Goal: Task Accomplishment & Management: Use online tool/utility

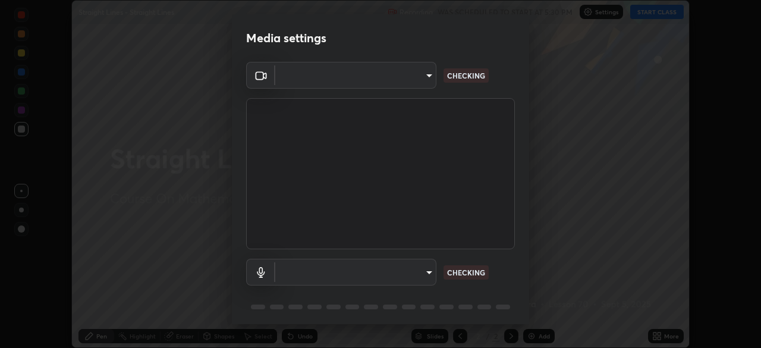
scroll to position [348, 761]
click at [423, 277] on body "Erase all Straight Lines - Straight Lines Recording WAS SCHEDULED TO START AT 5…" at bounding box center [380, 174] width 761 height 348
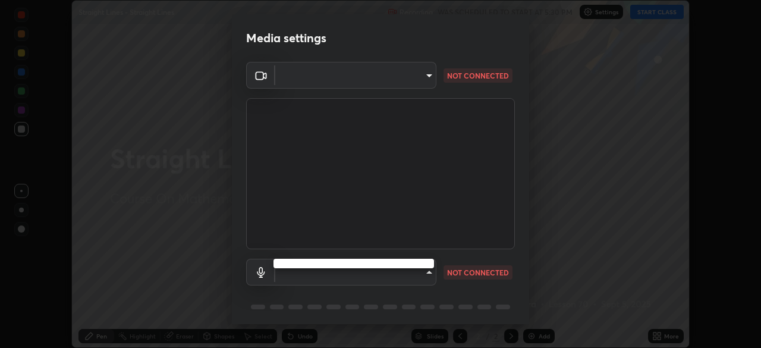
type input "a6c09d3532ea2fb43736101803286e867d47047993e392948129e064bf5450bd"
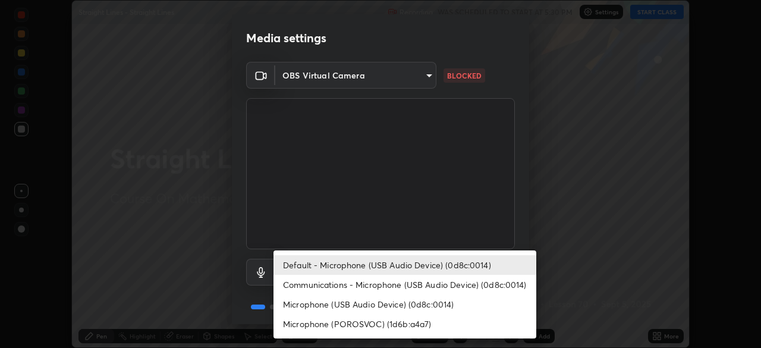
click at [423, 280] on li "Communications - Microphone (USB Audio Device) (0d8c:0014)" at bounding box center [404, 285] width 263 height 20
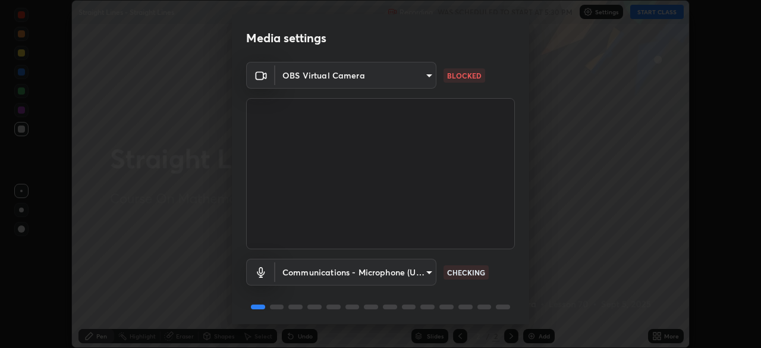
click at [416, 271] on body "Erase all Straight Lines - Straight Lines Recording WAS SCHEDULED TO START AT 5…" at bounding box center [380, 174] width 761 height 348
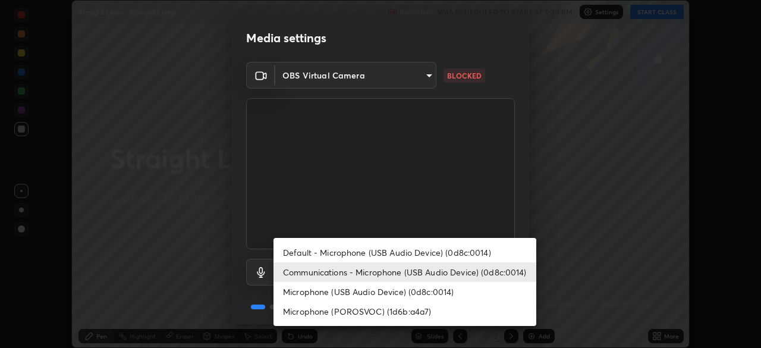
click at [429, 251] on li "Default - Microphone (USB Audio Device) (0d8c:0014)" at bounding box center [404, 252] width 263 height 20
type input "default"
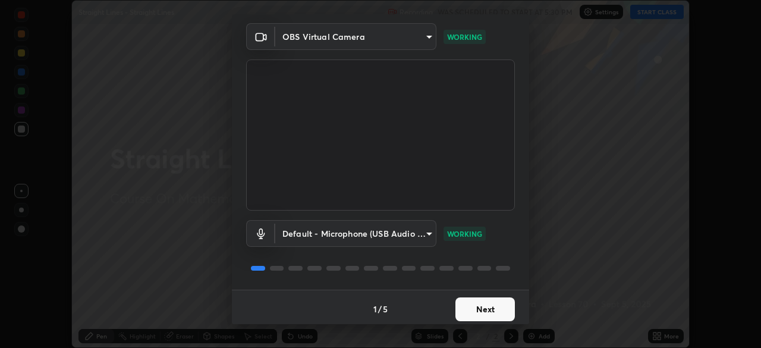
scroll to position [42, 0]
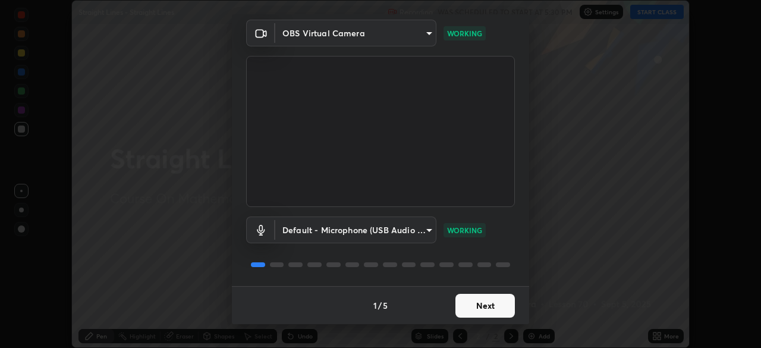
click at [485, 302] on button "Next" at bounding box center [484, 306] width 59 height 24
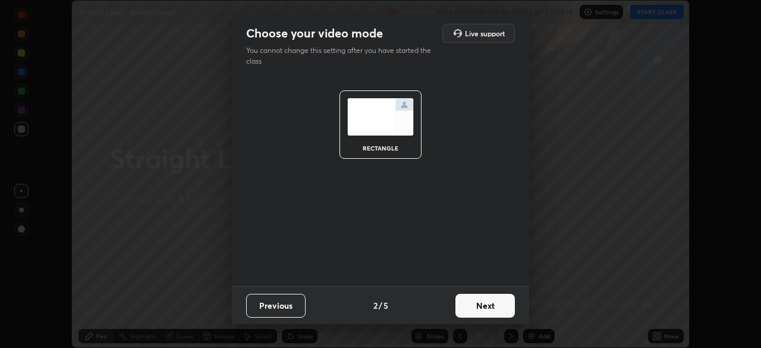
scroll to position [0, 0]
click at [489, 303] on button "Next" at bounding box center [484, 306] width 59 height 24
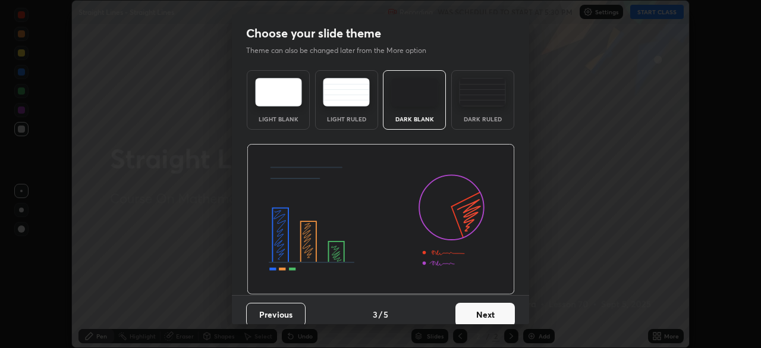
click at [489, 304] on button "Next" at bounding box center [484, 315] width 59 height 24
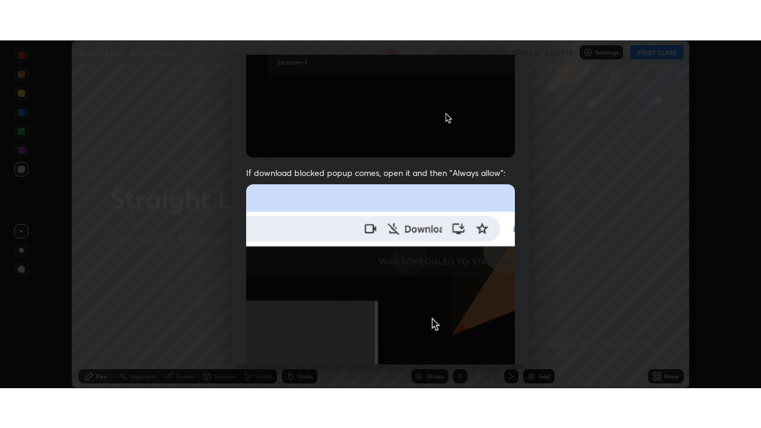
scroll to position [285, 0]
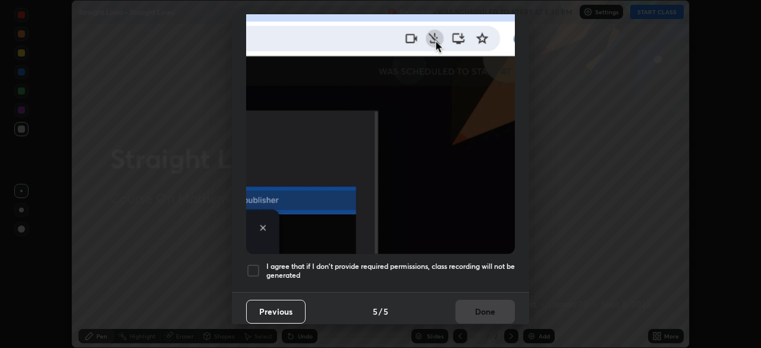
click at [469, 262] on h5 "I agree that if I don't provide required permissions, class recording will not …" at bounding box center [390, 271] width 248 height 18
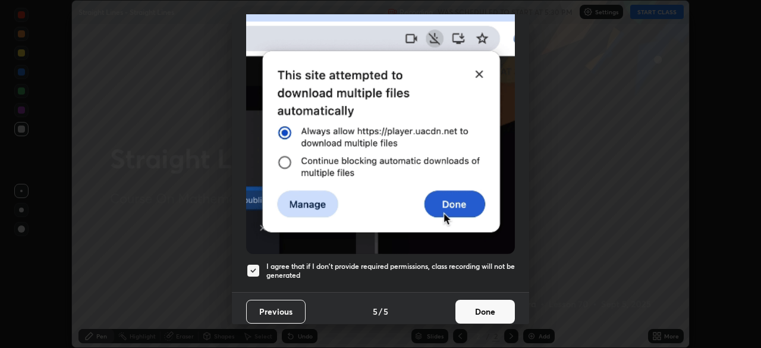
click at [474, 305] on button "Done" at bounding box center [484, 312] width 59 height 24
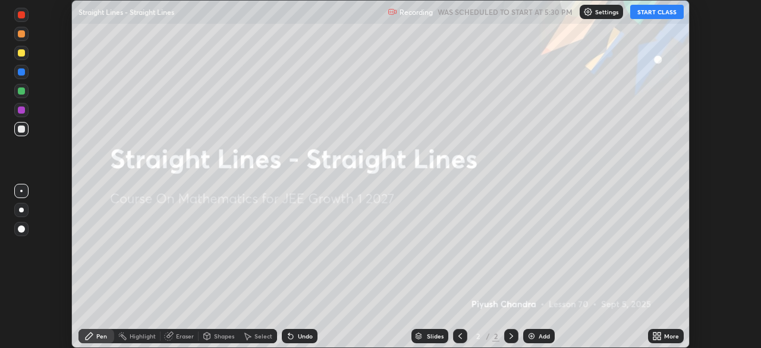
click at [672, 14] on button "START CLASS" at bounding box center [656, 12] width 53 height 14
click at [667, 334] on div "More" at bounding box center [671, 336] width 15 height 6
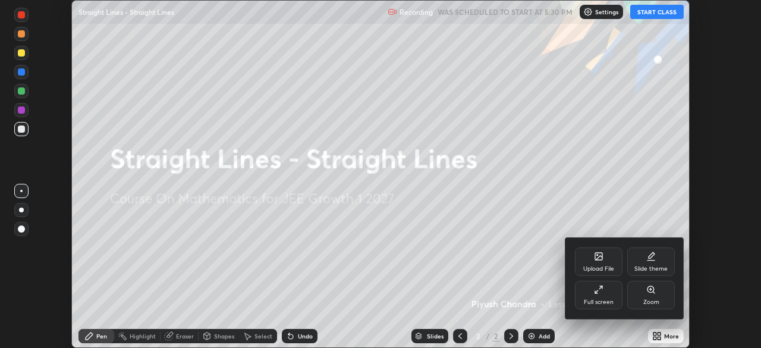
click at [600, 292] on icon at bounding box center [599, 290] width 10 height 10
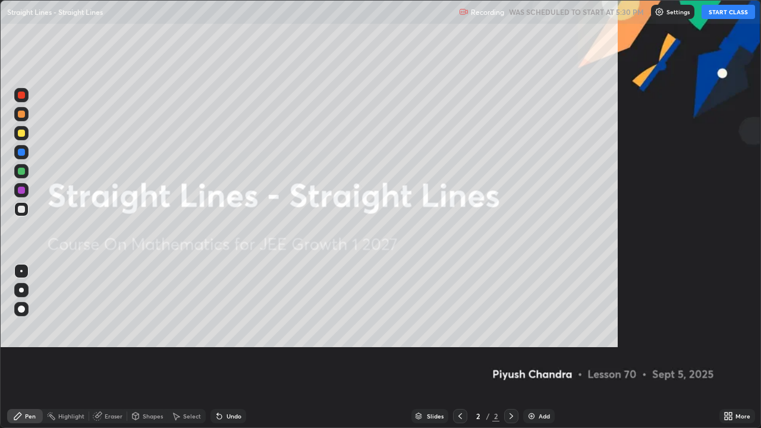
scroll to position [428, 761]
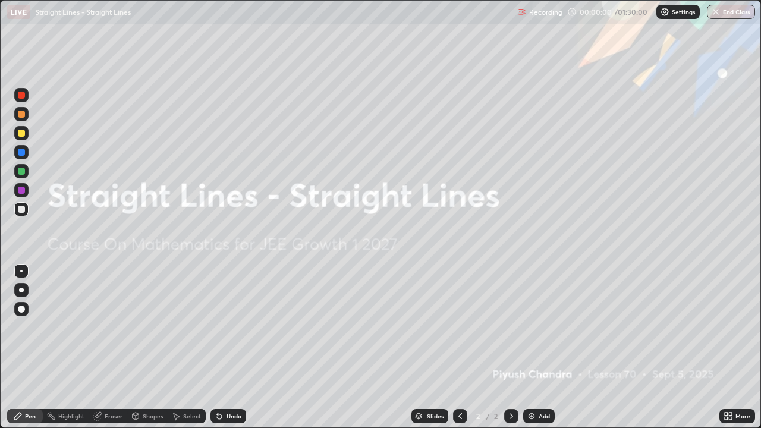
click at [550, 347] on div "Add" at bounding box center [538, 416] width 31 height 14
click at [548, 347] on div "Add" at bounding box center [543, 416] width 11 height 6
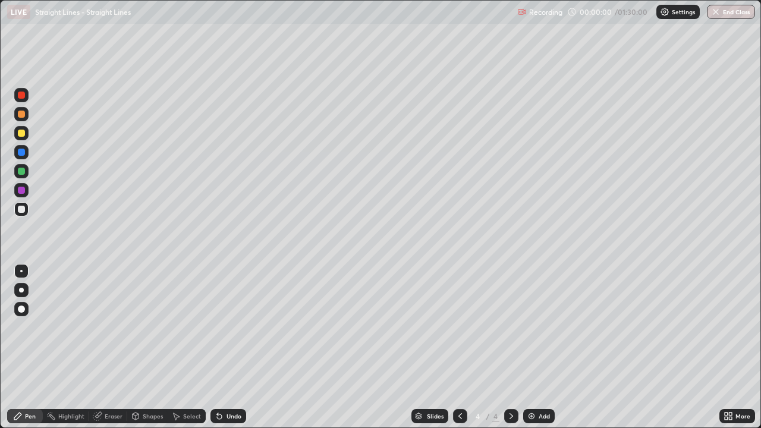
click at [549, 347] on div "Add" at bounding box center [538, 416] width 31 height 14
click at [548, 347] on div "Add" at bounding box center [538, 416] width 31 height 14
click at [549, 347] on div "Add" at bounding box center [538, 416] width 31 height 14
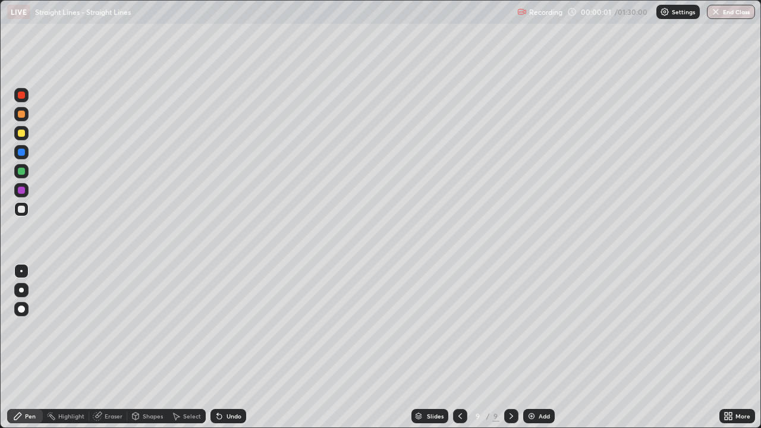
click at [549, 347] on div "Add" at bounding box center [538, 416] width 31 height 14
click at [427, 347] on div "Slides" at bounding box center [435, 416] width 17 height 6
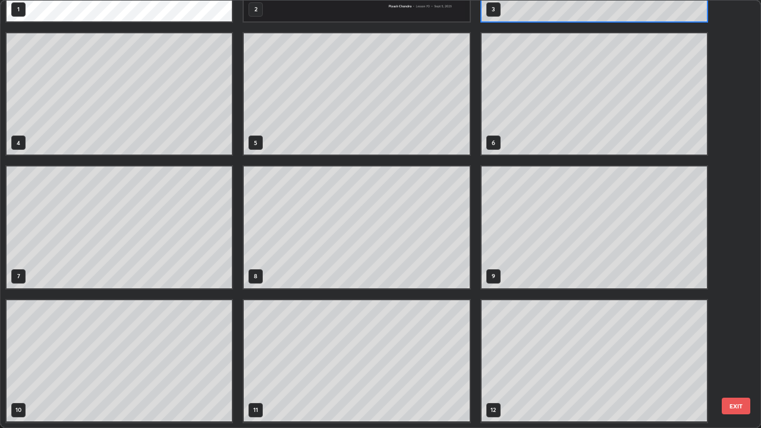
scroll to position [0, 0]
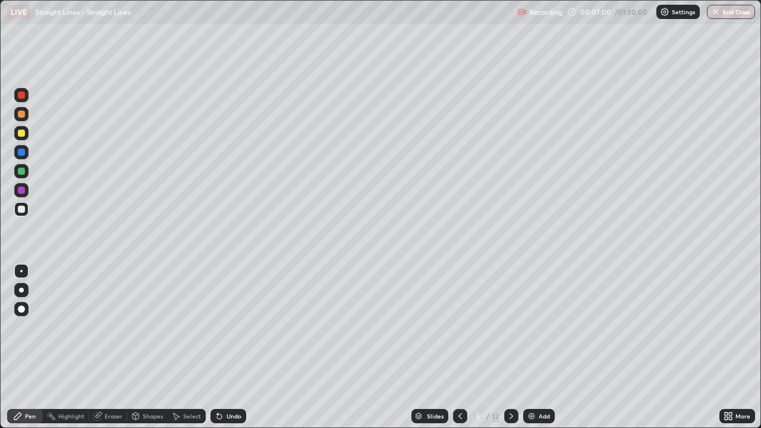
click at [22, 212] on div at bounding box center [21, 209] width 7 height 7
click at [228, 347] on div "Undo" at bounding box center [233, 416] width 15 height 6
click at [27, 212] on div at bounding box center [21, 209] width 14 height 14
click at [22, 136] on div at bounding box center [21, 133] width 7 height 7
click at [21, 117] on div at bounding box center [21, 114] width 7 height 7
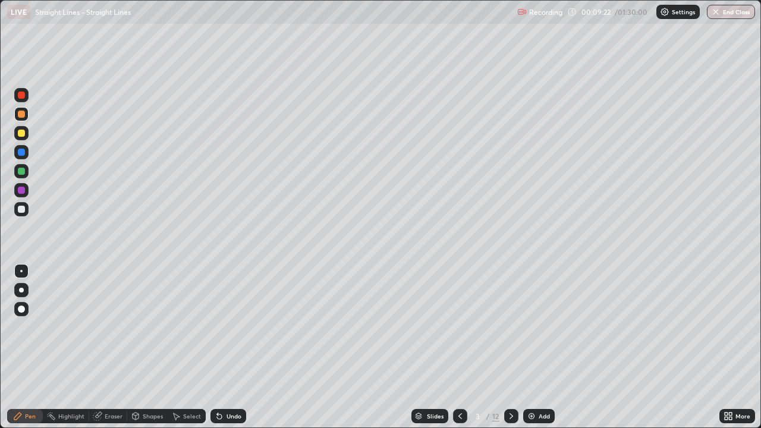
click at [26, 210] on div at bounding box center [21, 209] width 14 height 14
click at [22, 133] on div at bounding box center [21, 133] width 7 height 7
click at [20, 118] on div at bounding box center [21, 114] width 14 height 14
click at [235, 347] on div "Undo" at bounding box center [228, 416] width 36 height 14
click at [234, 347] on div "Undo" at bounding box center [228, 416] width 36 height 14
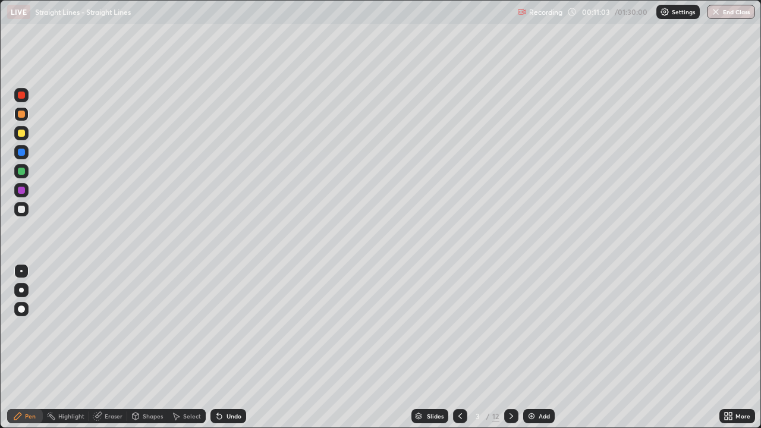
click at [20, 137] on div at bounding box center [21, 133] width 14 height 14
click at [27, 116] on div at bounding box center [21, 114] width 14 height 14
click at [21, 133] on div at bounding box center [21, 133] width 7 height 7
click at [232, 347] on div "Undo" at bounding box center [233, 416] width 15 height 6
click at [21, 172] on div at bounding box center [21, 171] width 7 height 7
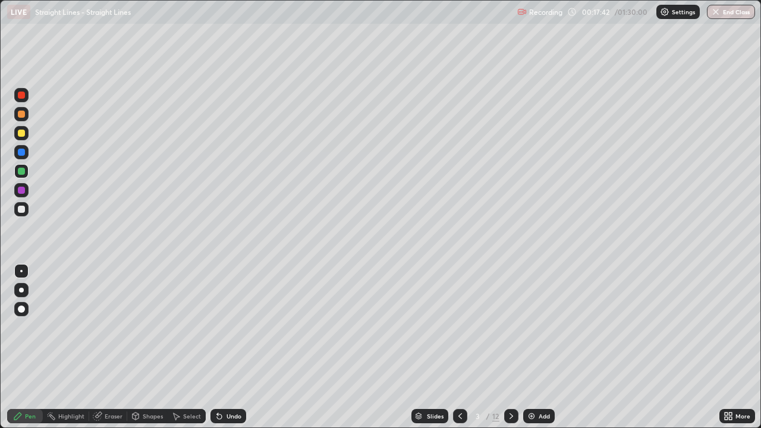
click at [22, 207] on div at bounding box center [21, 209] width 7 height 7
click at [24, 210] on div at bounding box center [21, 209] width 7 height 7
click at [510, 347] on icon at bounding box center [511, 416] width 10 height 10
click at [27, 113] on div at bounding box center [21, 114] width 14 height 14
click at [22, 209] on div at bounding box center [21, 209] width 7 height 7
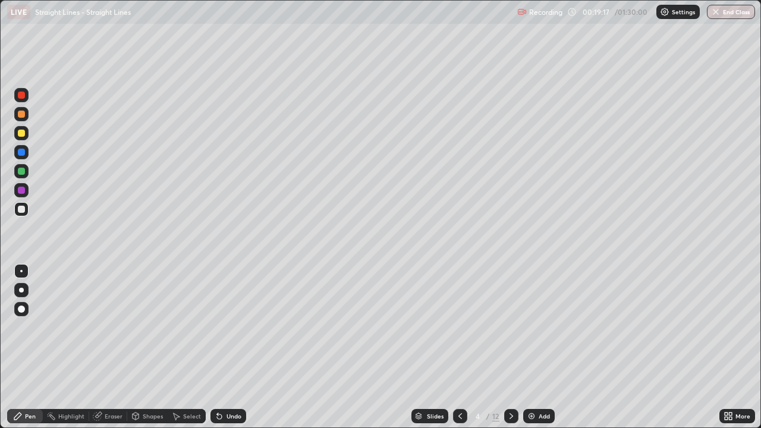
click at [21, 207] on div at bounding box center [21, 209] width 7 height 7
click at [23, 133] on div at bounding box center [21, 133] width 7 height 7
click at [22, 117] on div at bounding box center [21, 114] width 7 height 7
click at [23, 174] on div at bounding box center [21, 171] width 7 height 7
click at [18, 210] on div at bounding box center [21, 209] width 7 height 7
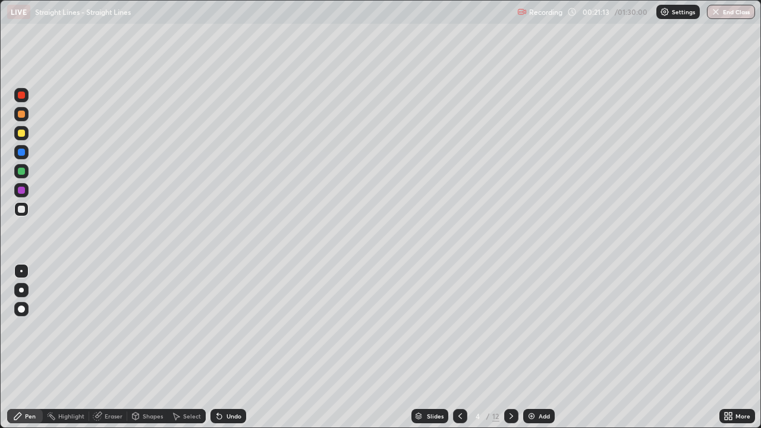
click at [22, 120] on div at bounding box center [21, 114] width 14 height 14
click at [222, 347] on div "Undo" at bounding box center [228, 416] width 36 height 14
click at [223, 347] on div "Undo" at bounding box center [228, 416] width 36 height 14
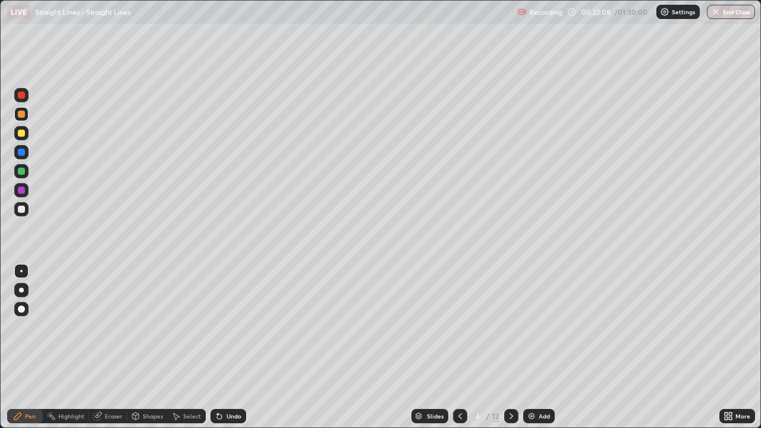
click at [226, 347] on div "Undo" at bounding box center [233, 416] width 15 height 6
click at [224, 347] on div "Undo" at bounding box center [228, 416] width 36 height 14
click at [21, 211] on div at bounding box center [21, 209] width 7 height 7
click at [510, 347] on icon at bounding box center [511, 416] width 10 height 10
click at [231, 347] on div "Undo" at bounding box center [228, 416] width 36 height 14
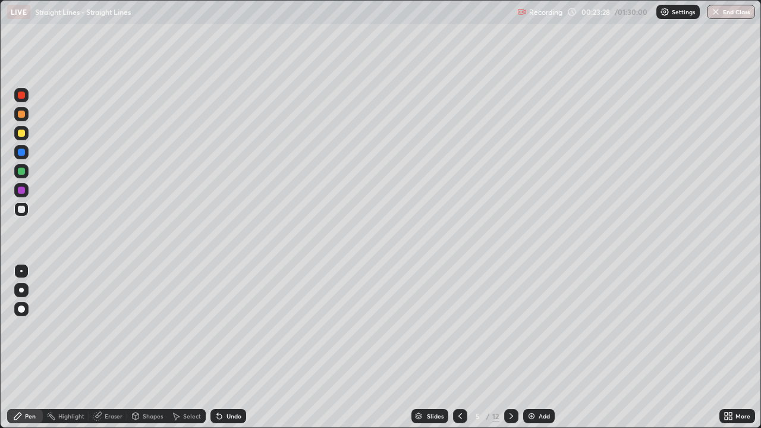
click at [232, 347] on div "Undo" at bounding box center [228, 416] width 36 height 14
click at [232, 347] on div "Undo" at bounding box center [233, 416] width 15 height 6
click at [233, 347] on div "Undo" at bounding box center [233, 416] width 15 height 6
click at [231, 347] on div "Undo" at bounding box center [233, 416] width 15 height 6
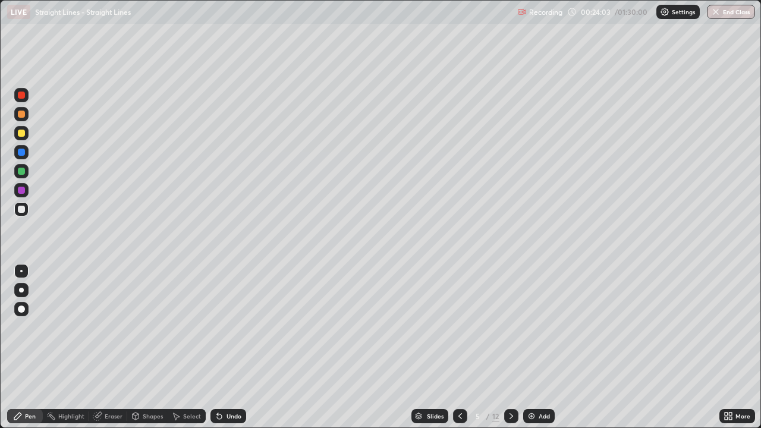
click at [26, 209] on div at bounding box center [21, 209] width 14 height 14
click at [22, 210] on div at bounding box center [21, 209] width 7 height 7
click at [24, 132] on div at bounding box center [21, 133] width 7 height 7
click at [136, 347] on icon at bounding box center [136, 417] width 0 height 4
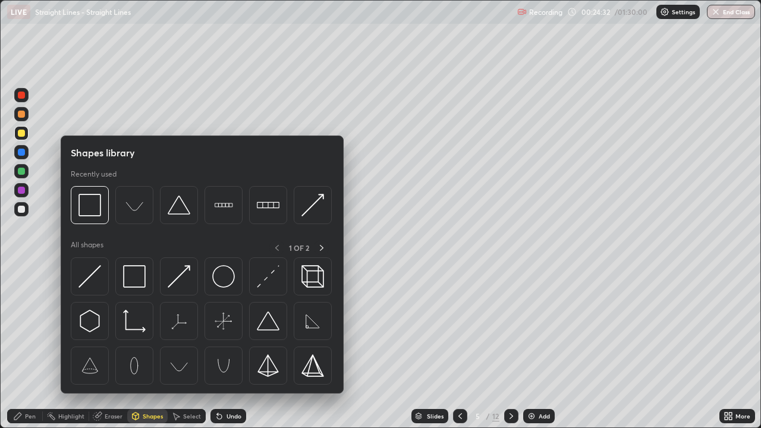
click at [31, 347] on div "Pen" at bounding box center [25, 416] width 36 height 14
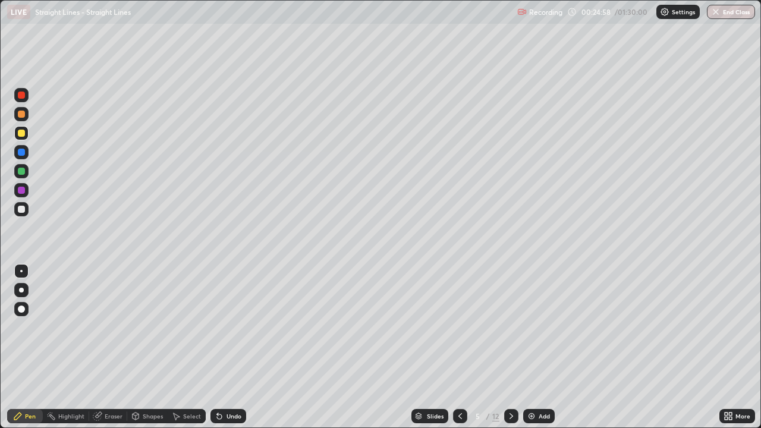
click at [234, 347] on div "Undo" at bounding box center [233, 416] width 15 height 6
click at [234, 347] on div "Undo" at bounding box center [228, 416] width 36 height 14
click at [238, 347] on div "Undo" at bounding box center [233, 416] width 15 height 6
click at [21, 207] on div at bounding box center [21, 209] width 7 height 7
click at [18, 132] on div at bounding box center [21, 133] width 7 height 7
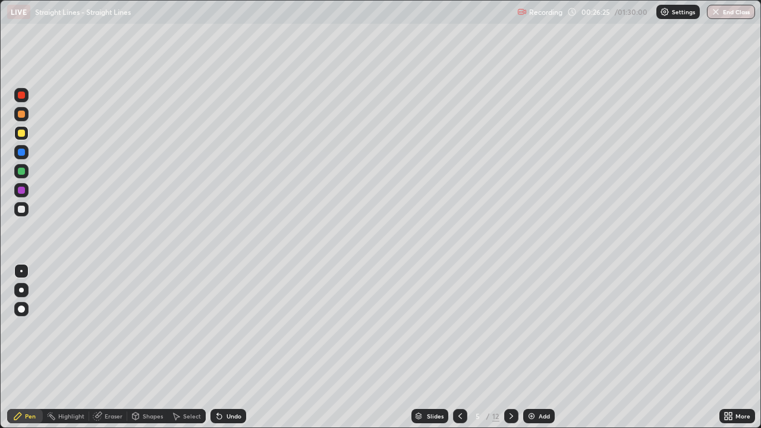
click at [23, 207] on div at bounding box center [21, 209] width 7 height 7
click at [18, 115] on div at bounding box center [21, 114] width 7 height 7
click at [23, 138] on div at bounding box center [21, 133] width 14 height 14
click at [191, 347] on div "Select" at bounding box center [192, 416] width 18 height 6
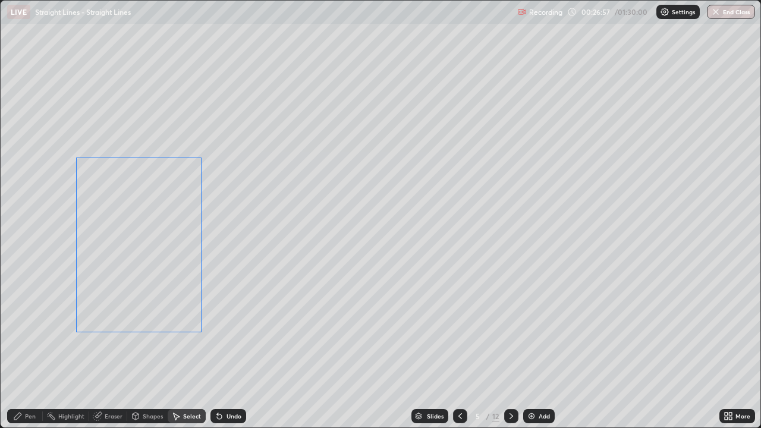
click at [118, 254] on div "0 ° Undo Copy Duplicate Duplicate to new slide Delete" at bounding box center [381, 214] width 760 height 427
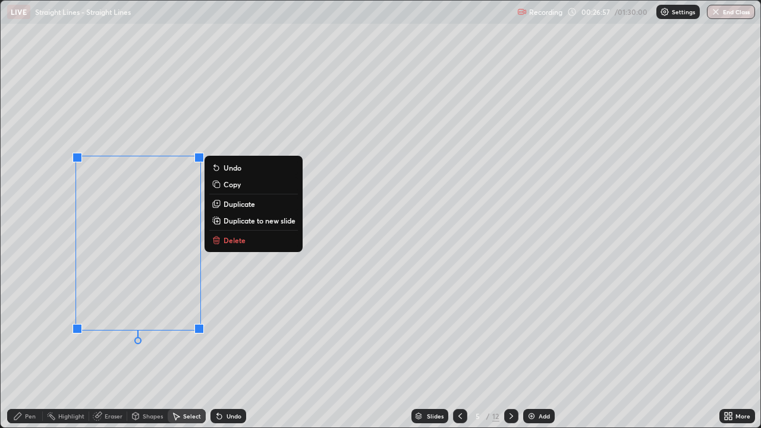
click at [55, 240] on div "0 ° Undo Copy Duplicate Duplicate to new slide Delete" at bounding box center [381, 214] width 760 height 427
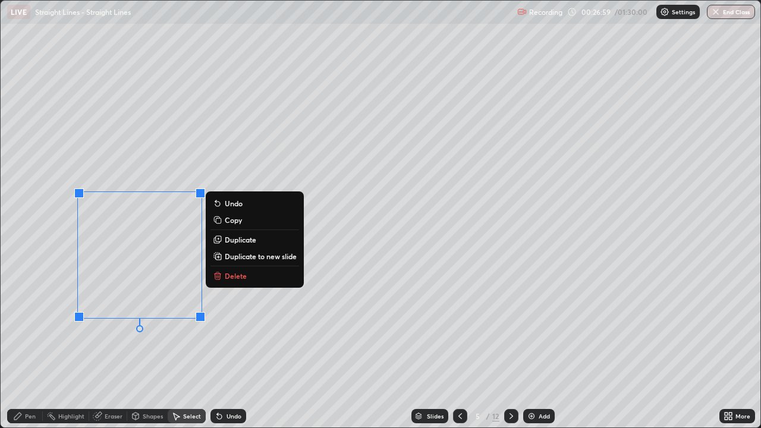
click at [58, 244] on div "0 ° Undo Copy Duplicate Duplicate to new slide Delete" at bounding box center [381, 214] width 760 height 427
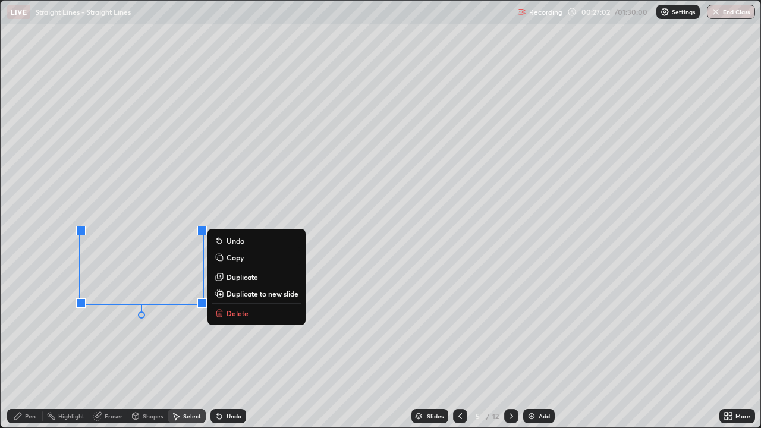
click at [61, 279] on div "0 ° Undo Copy Duplicate Duplicate to new slide Delete" at bounding box center [381, 214] width 760 height 427
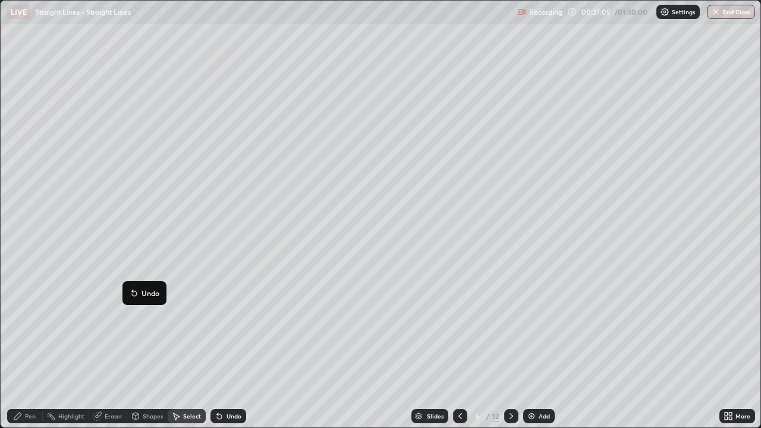
click at [30, 347] on div "Pen" at bounding box center [30, 416] width 11 height 6
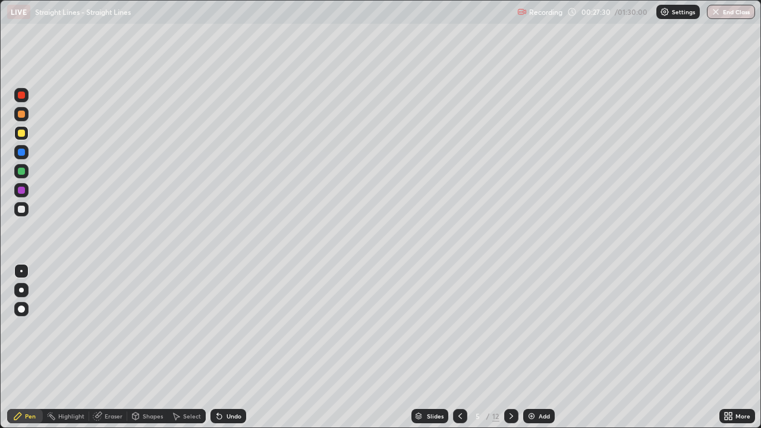
click at [24, 115] on div at bounding box center [21, 114] width 7 height 7
click at [24, 171] on div at bounding box center [21, 171] width 7 height 7
click at [26, 209] on div at bounding box center [21, 209] width 14 height 14
click at [26, 134] on div at bounding box center [21, 133] width 14 height 14
click at [190, 347] on div "Select" at bounding box center [192, 416] width 18 height 6
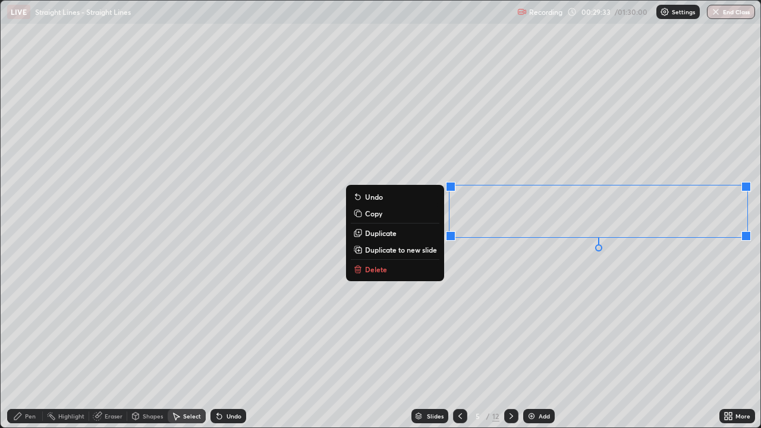
click at [676, 234] on div "0 ° Undo Copy Duplicate Duplicate to new slide Delete" at bounding box center [381, 214] width 760 height 427
click at [651, 271] on div "0 ° Undo Copy Duplicate Duplicate to new slide Delete" at bounding box center [381, 214] width 760 height 427
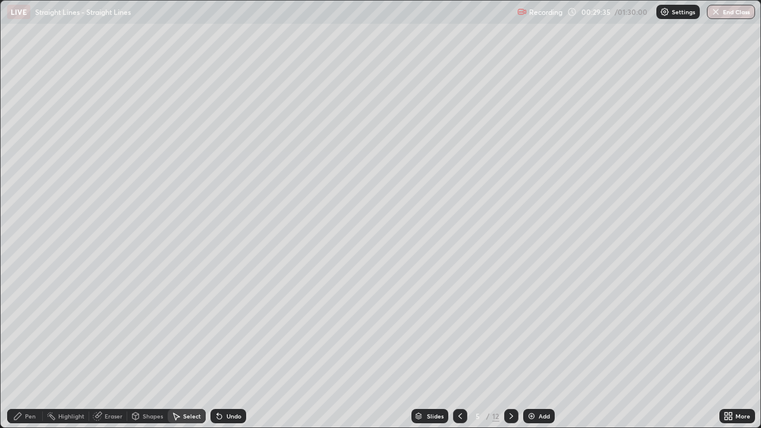
click at [39, 347] on div "Pen" at bounding box center [25, 416] width 36 height 14
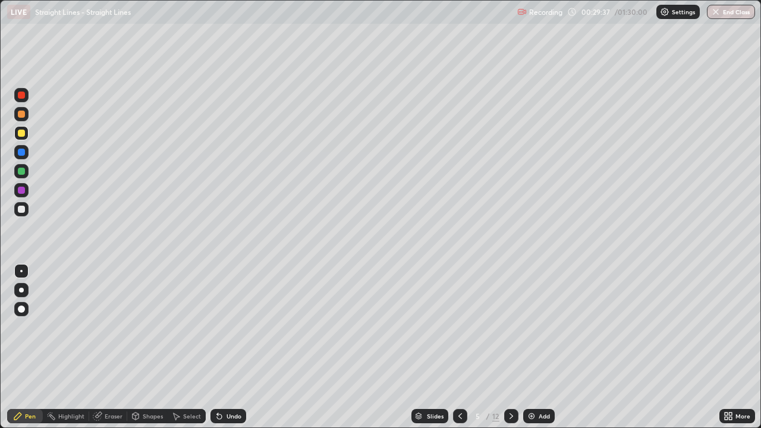
click at [234, 347] on div "Undo" at bounding box center [233, 416] width 15 height 6
click at [191, 347] on div "Select" at bounding box center [192, 416] width 18 height 6
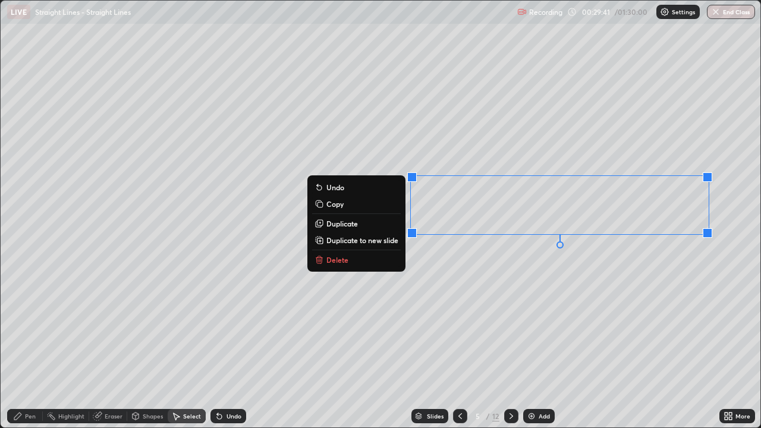
click at [112, 347] on div "Eraser" at bounding box center [114, 416] width 18 height 6
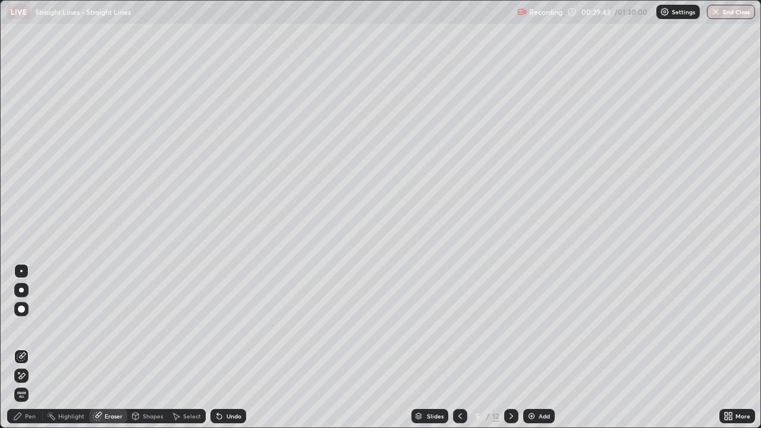
click at [26, 347] on div "Pen" at bounding box center [25, 416] width 36 height 14
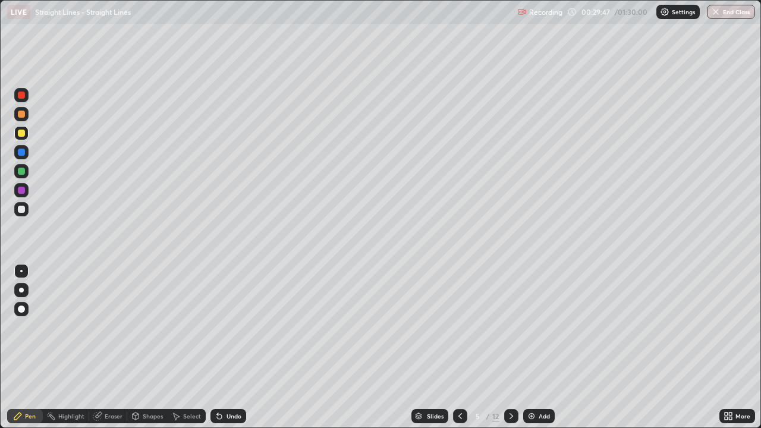
click at [23, 172] on div at bounding box center [21, 171] width 7 height 7
click at [24, 115] on div at bounding box center [21, 114] width 7 height 7
click at [232, 347] on div "Undo" at bounding box center [228, 416] width 36 height 14
click at [233, 347] on div "Undo" at bounding box center [233, 416] width 15 height 6
click at [233, 347] on div "Undo" at bounding box center [228, 416] width 36 height 14
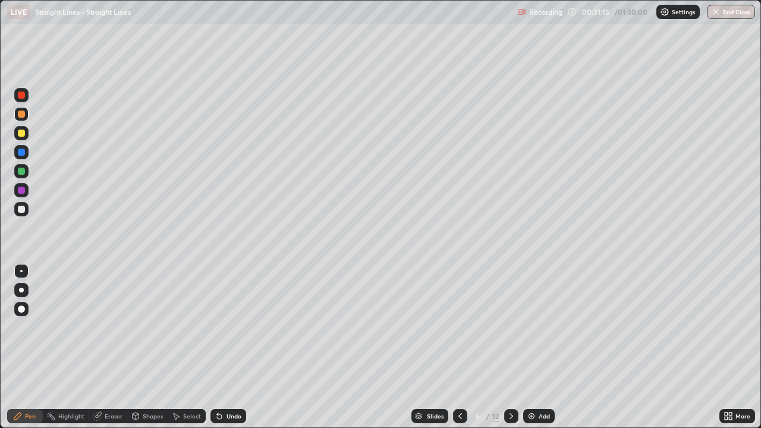
click at [24, 134] on div at bounding box center [21, 133] width 7 height 7
click at [22, 116] on div at bounding box center [21, 114] width 7 height 7
click at [22, 210] on div at bounding box center [21, 209] width 7 height 7
click at [510, 347] on icon at bounding box center [511, 416] width 10 height 10
click at [459, 347] on icon at bounding box center [460, 416] width 10 height 10
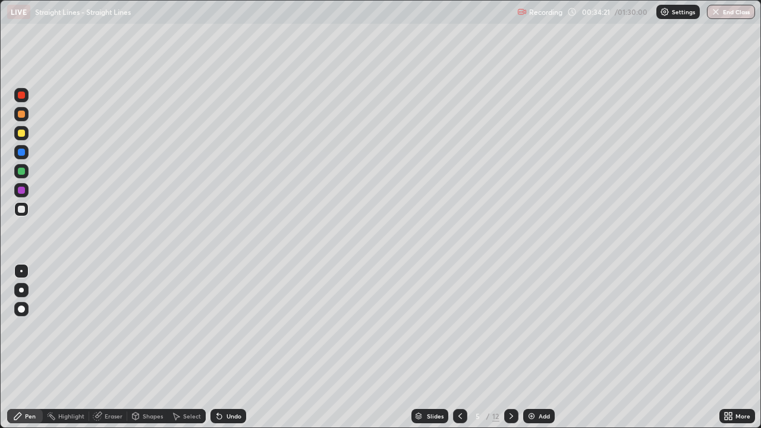
click at [510, 347] on icon at bounding box center [511, 416] width 10 height 10
click at [190, 347] on div "Select" at bounding box center [192, 416] width 18 height 6
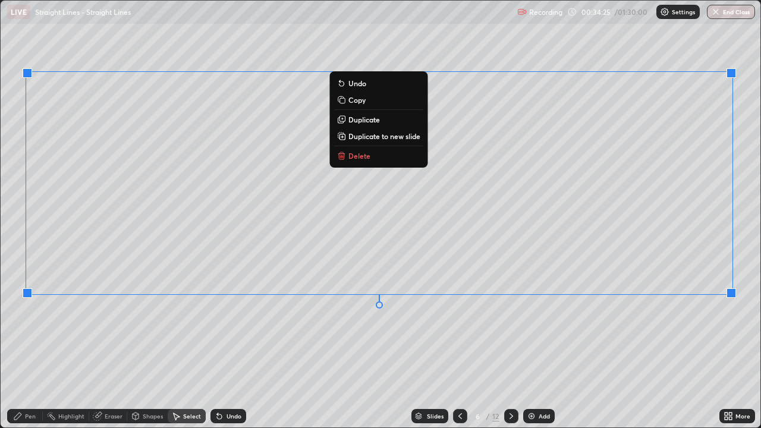
click at [382, 158] on button "Delete" at bounding box center [378, 156] width 89 height 14
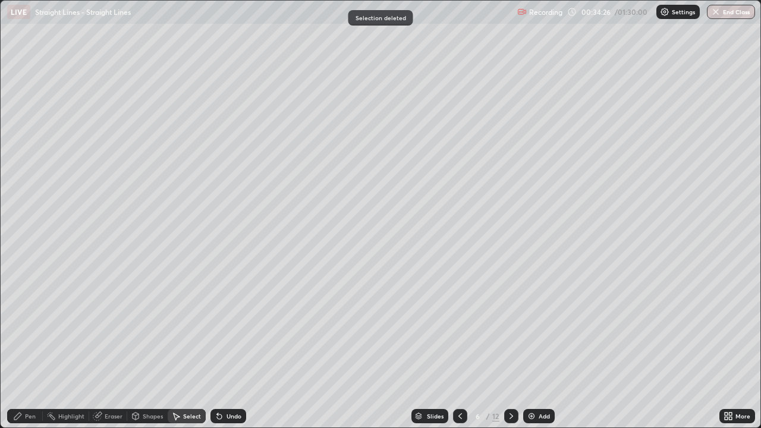
click at [25, 347] on div "Pen" at bounding box center [30, 416] width 11 height 6
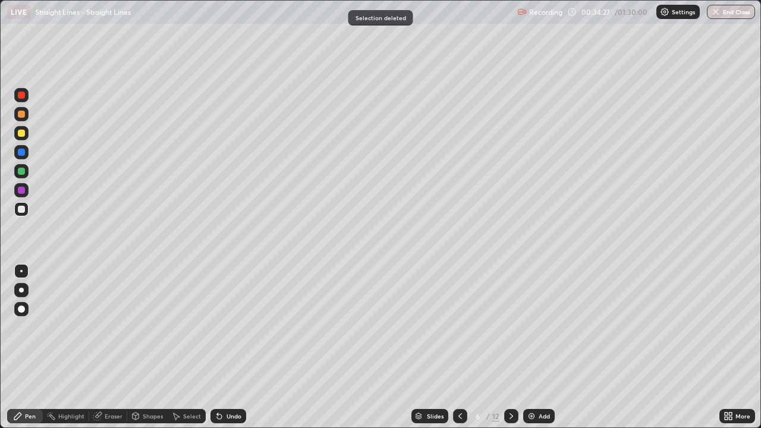
click at [115, 347] on div "Eraser" at bounding box center [114, 416] width 18 height 6
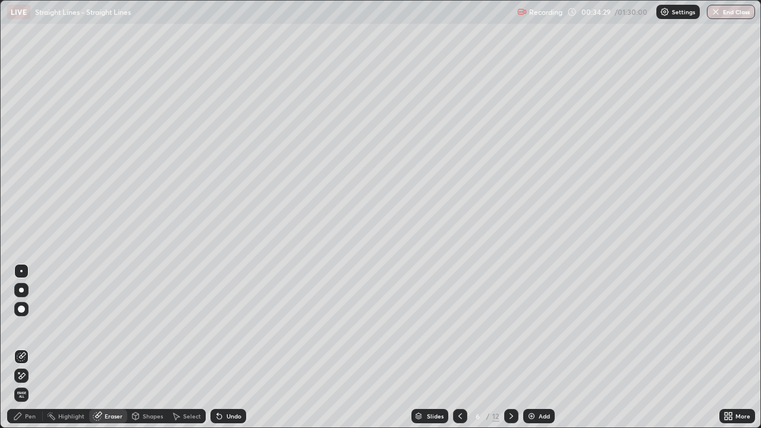
click at [30, 347] on div "Pen" at bounding box center [30, 416] width 11 height 6
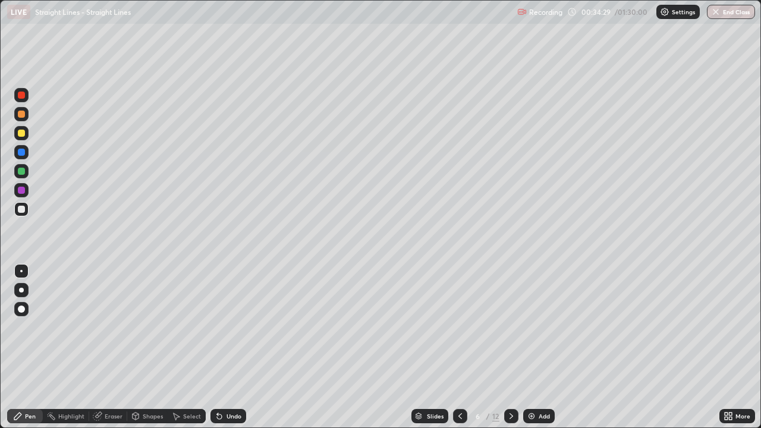
click at [23, 211] on div at bounding box center [21, 209] width 7 height 7
click at [24, 212] on div at bounding box center [21, 209] width 7 height 7
click at [232, 347] on div "Undo" at bounding box center [233, 416] width 15 height 6
click at [22, 133] on div at bounding box center [21, 133] width 7 height 7
click at [21, 119] on div at bounding box center [21, 114] width 14 height 14
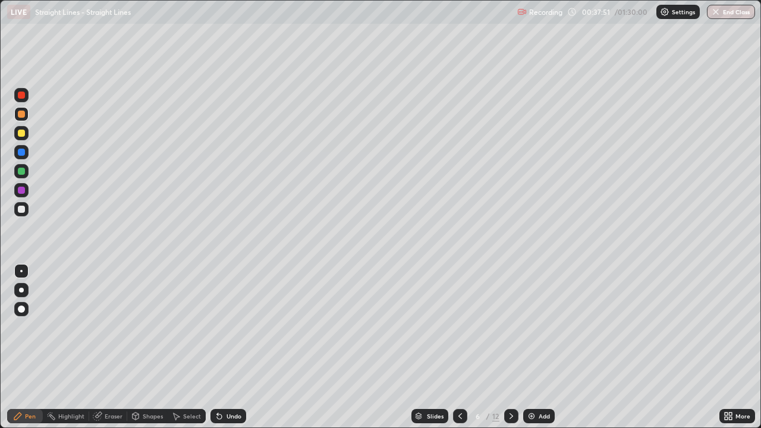
click at [23, 210] on div at bounding box center [21, 209] width 7 height 7
click at [21, 135] on div at bounding box center [21, 133] width 7 height 7
click at [21, 210] on div at bounding box center [21, 209] width 7 height 7
click at [23, 210] on div at bounding box center [21, 209] width 7 height 7
click at [510, 347] on icon at bounding box center [511, 416] width 10 height 10
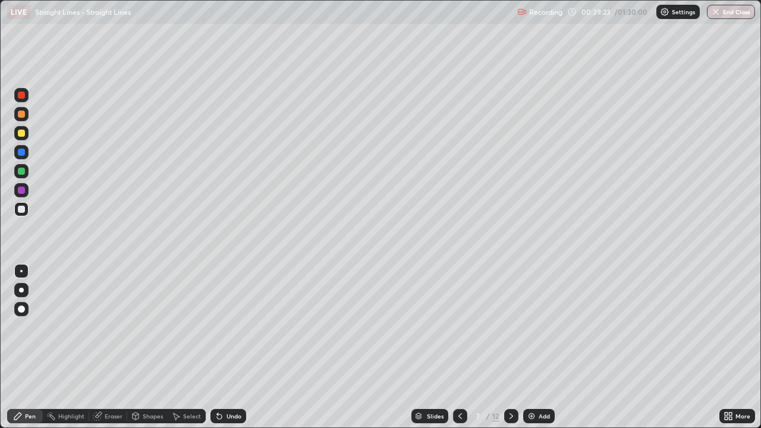
click at [20, 133] on div at bounding box center [21, 133] width 7 height 7
click at [19, 206] on div at bounding box center [21, 209] width 7 height 7
click at [23, 136] on div at bounding box center [21, 133] width 7 height 7
click at [21, 117] on div at bounding box center [21, 114] width 7 height 7
click at [24, 116] on div at bounding box center [21, 114] width 7 height 7
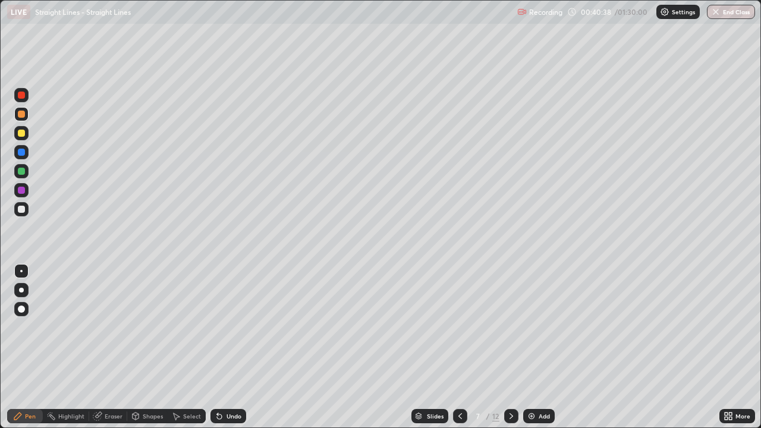
click at [239, 347] on div "Undo" at bounding box center [233, 416] width 15 height 6
click at [232, 347] on div "Undo" at bounding box center [233, 416] width 15 height 6
click at [23, 135] on div at bounding box center [21, 133] width 7 height 7
click at [21, 134] on div at bounding box center [21, 133] width 7 height 7
click at [22, 131] on div at bounding box center [21, 133] width 7 height 7
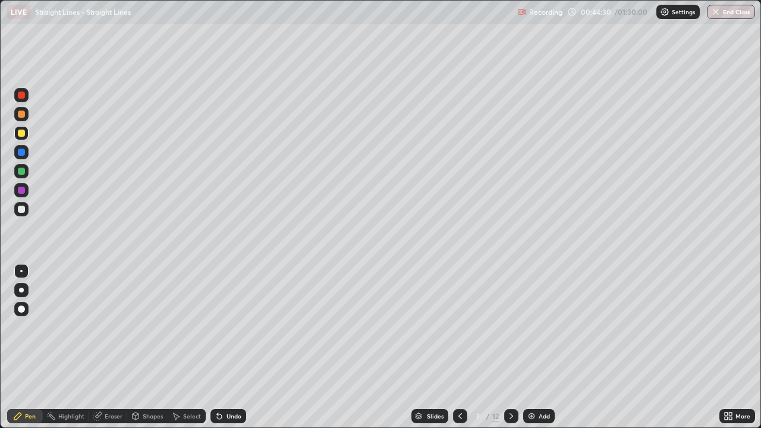
click at [21, 138] on div at bounding box center [21, 133] width 14 height 14
click at [20, 209] on div at bounding box center [21, 209] width 7 height 7
click at [22, 212] on div at bounding box center [21, 209] width 7 height 7
click at [511, 347] on icon at bounding box center [511, 416] width 10 height 10
click at [24, 212] on div at bounding box center [21, 209] width 7 height 7
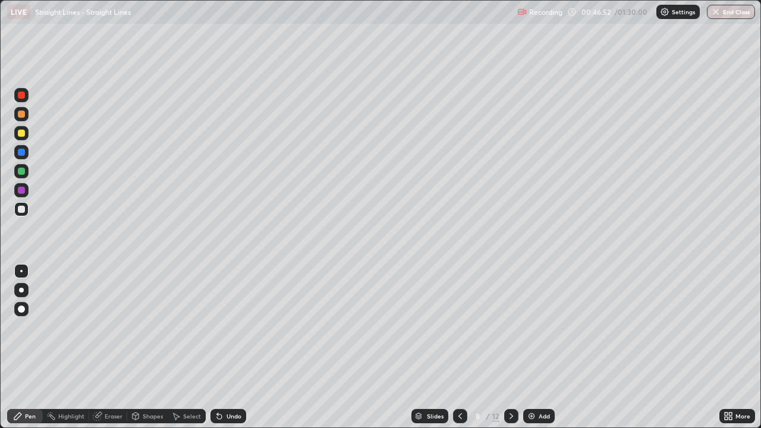
click at [22, 133] on div at bounding box center [21, 133] width 7 height 7
click at [26, 117] on div at bounding box center [21, 114] width 14 height 14
click at [233, 347] on div "Undo" at bounding box center [233, 416] width 15 height 6
click at [238, 347] on div "Undo" at bounding box center [233, 416] width 15 height 6
click at [19, 133] on div at bounding box center [21, 133] width 7 height 7
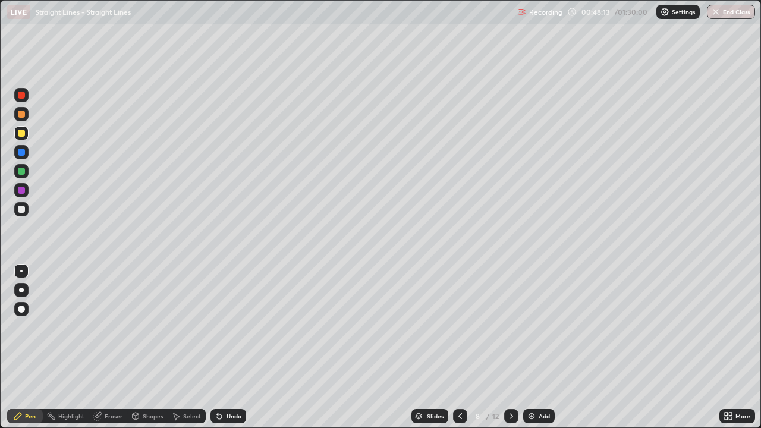
click at [22, 207] on div at bounding box center [21, 209] width 7 height 7
click at [230, 347] on div "Undo" at bounding box center [233, 416] width 15 height 6
click at [225, 347] on div "Undo" at bounding box center [228, 416] width 36 height 14
click at [23, 131] on div at bounding box center [21, 133] width 7 height 7
click at [21, 172] on div at bounding box center [21, 171] width 7 height 7
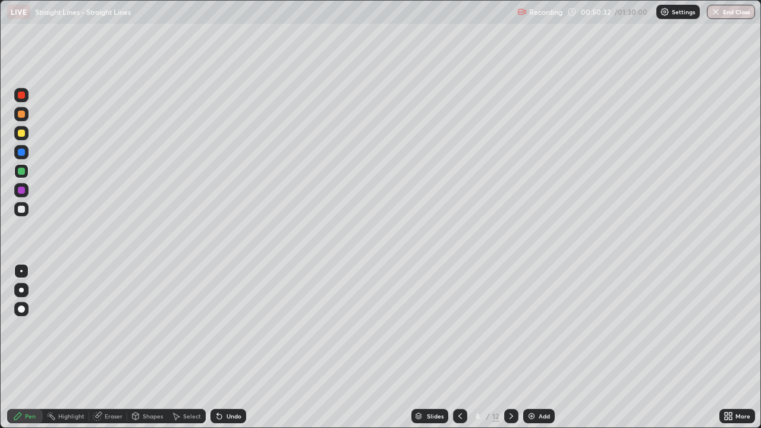
click at [22, 210] on div at bounding box center [21, 209] width 7 height 7
click at [509, 347] on icon at bounding box center [511, 416] width 10 height 10
click at [22, 209] on div at bounding box center [21, 209] width 7 height 7
click at [21, 214] on div at bounding box center [21, 209] width 14 height 14
click at [235, 347] on div "Undo" at bounding box center [228, 416] width 36 height 14
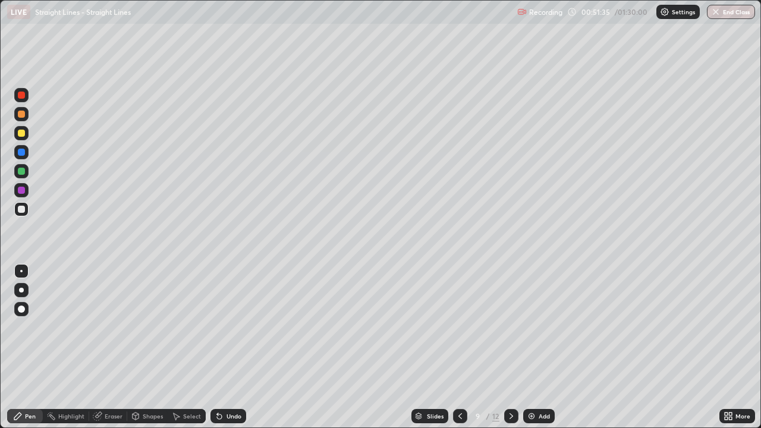
click at [232, 347] on div "Undo" at bounding box center [233, 416] width 15 height 6
click at [240, 347] on div "Undo" at bounding box center [228, 416] width 36 height 14
click at [233, 347] on div "Undo" at bounding box center [233, 416] width 15 height 6
click at [236, 347] on div "Undo" at bounding box center [228, 416] width 36 height 14
click at [236, 347] on div "Undo" at bounding box center [233, 416] width 15 height 6
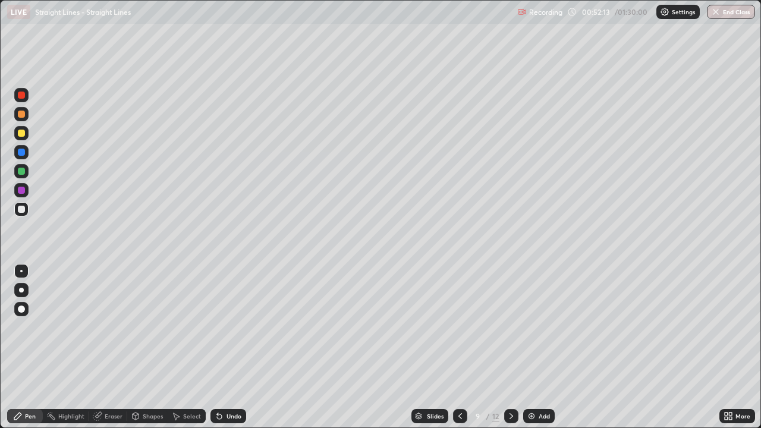
click at [232, 347] on div "Undo" at bounding box center [228, 416] width 36 height 14
click at [228, 347] on div "Undo" at bounding box center [233, 416] width 15 height 6
click at [21, 136] on div at bounding box center [21, 133] width 7 height 7
click at [20, 134] on div at bounding box center [21, 133] width 7 height 7
click at [459, 347] on icon at bounding box center [460, 416] width 10 height 10
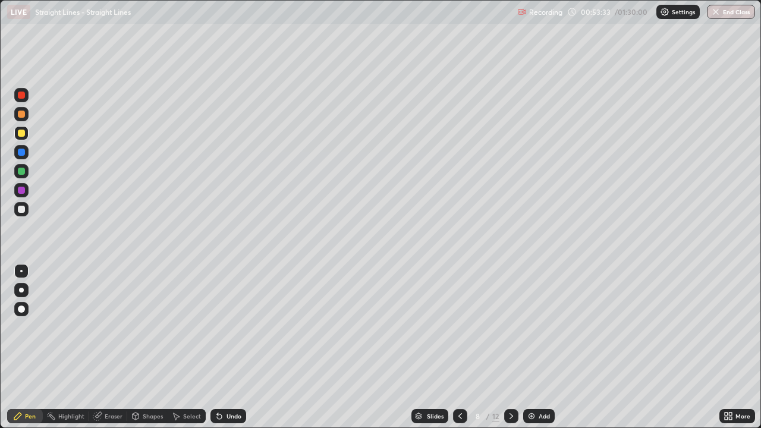
click at [510, 347] on icon at bounding box center [511, 416] width 10 height 10
click at [20, 140] on div at bounding box center [21, 133] width 14 height 14
click at [109, 347] on div "Eraser" at bounding box center [108, 416] width 38 height 14
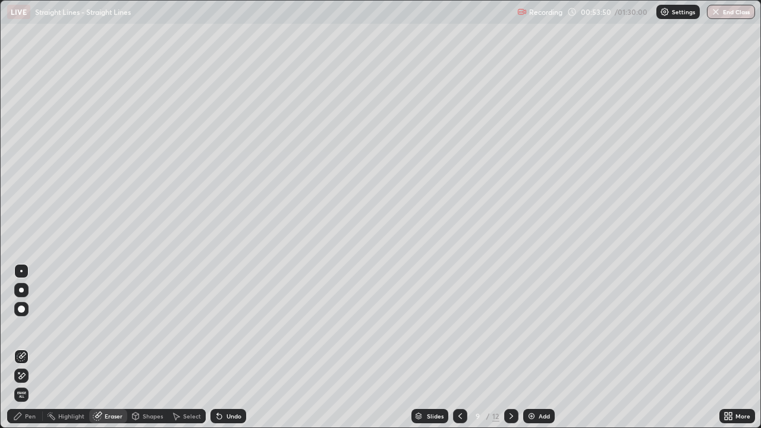
click at [230, 347] on div "Undo" at bounding box center [233, 416] width 15 height 6
click at [23, 347] on div "Pen" at bounding box center [25, 416] width 36 height 14
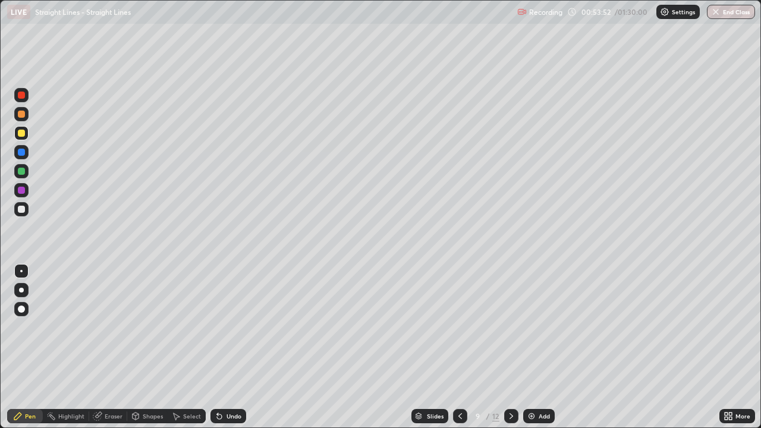
click at [23, 121] on div at bounding box center [21, 114] width 14 height 14
click at [22, 171] on div at bounding box center [21, 171] width 7 height 7
click at [21, 134] on div at bounding box center [21, 133] width 7 height 7
click at [24, 210] on div at bounding box center [21, 209] width 7 height 7
click at [508, 347] on icon at bounding box center [511, 416] width 10 height 10
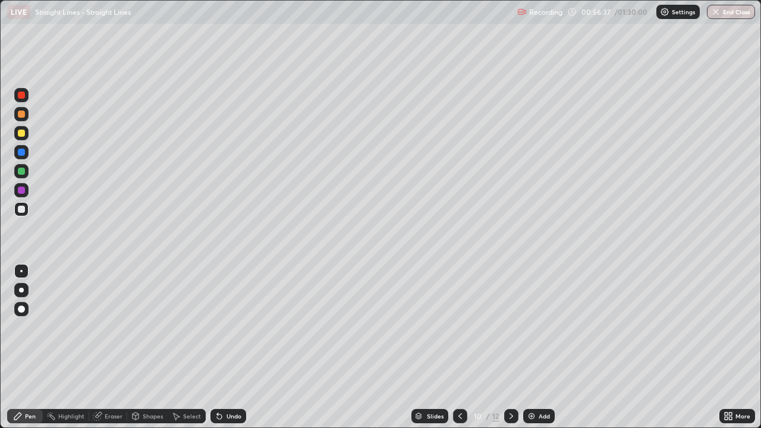
click at [28, 211] on div at bounding box center [21, 209] width 14 height 14
click at [726, 18] on button "End Class" at bounding box center [731, 12] width 48 height 14
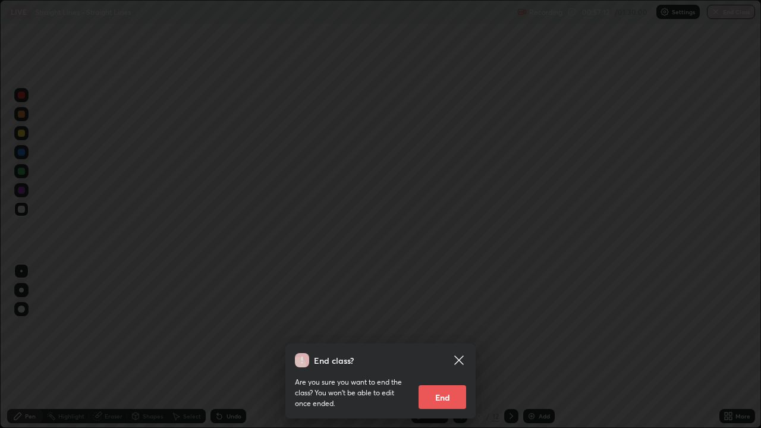
click at [448, 347] on button "End" at bounding box center [442, 397] width 48 height 24
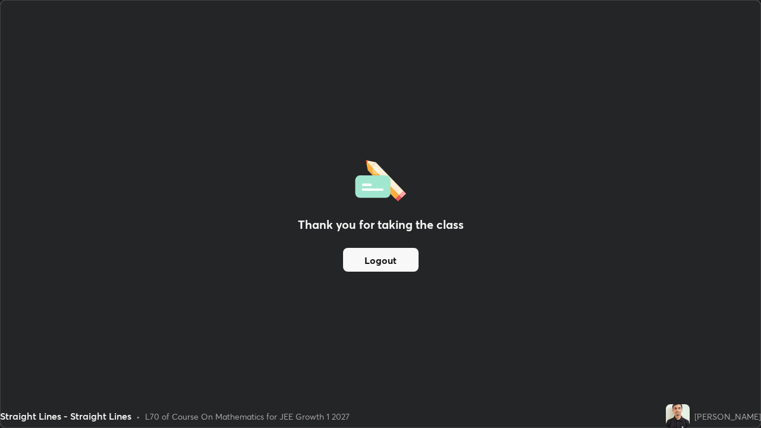
click at [384, 254] on button "Logout" at bounding box center [380, 260] width 75 height 24
